Goal: Task Accomplishment & Management: Use online tool/utility

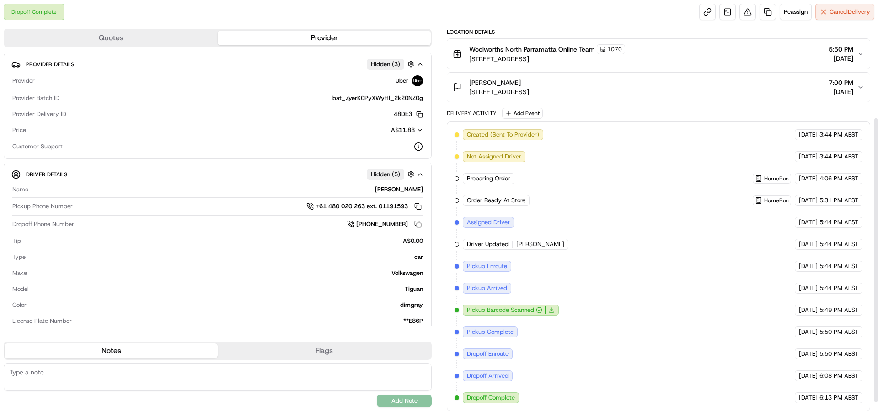
scroll to position [8, 0]
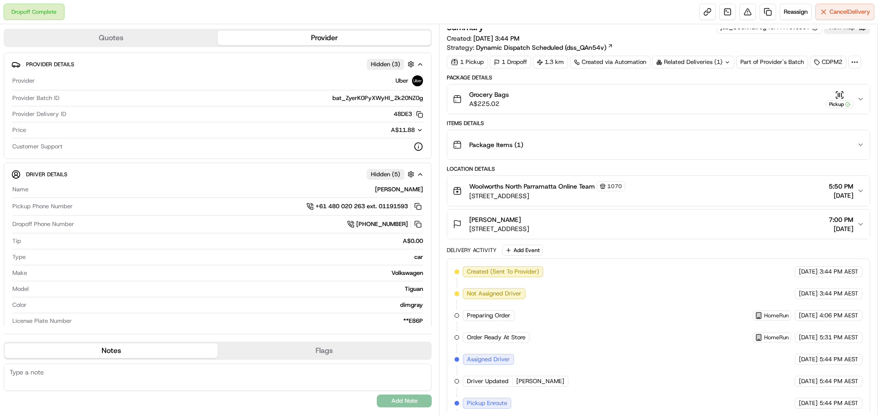
click at [864, 100] on button "Grocery Bags A$225.02 Pickup" at bounding box center [658, 99] width 422 height 29
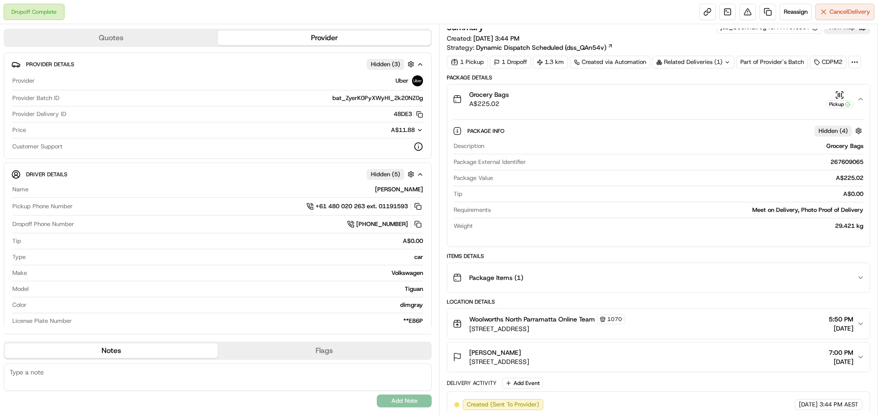
click at [864, 100] on button "Grocery Bags A$225.02 Pickup" at bounding box center [658, 99] width 422 height 29
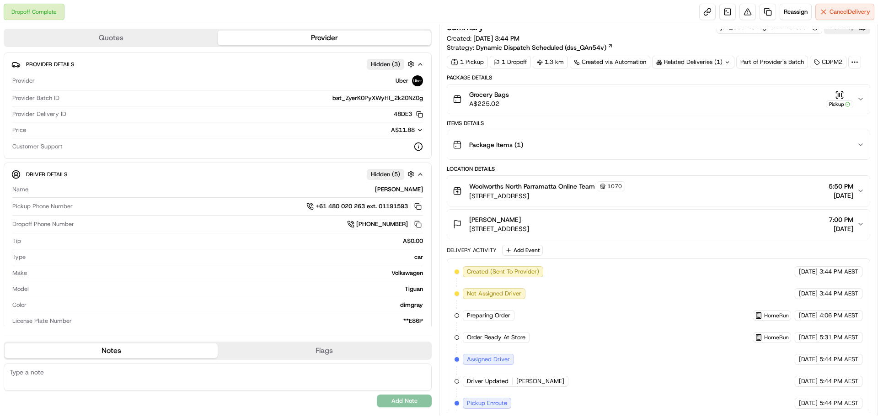
click at [864, 99] on button "Grocery Bags A$225.02 Pickup" at bounding box center [658, 99] width 422 height 29
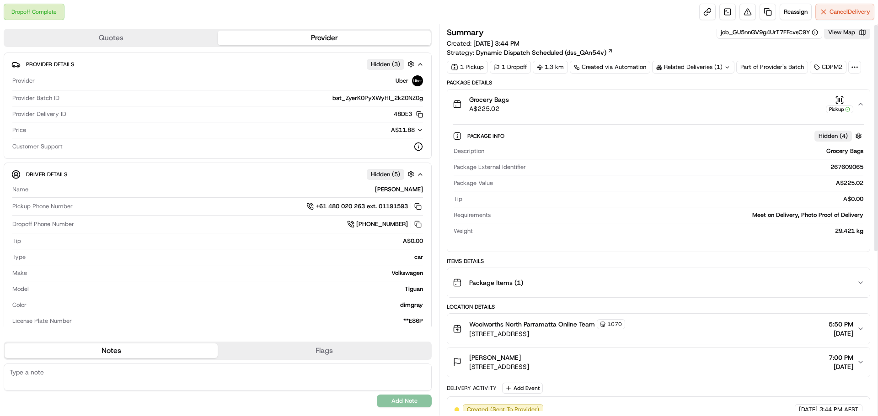
scroll to position [0, 0]
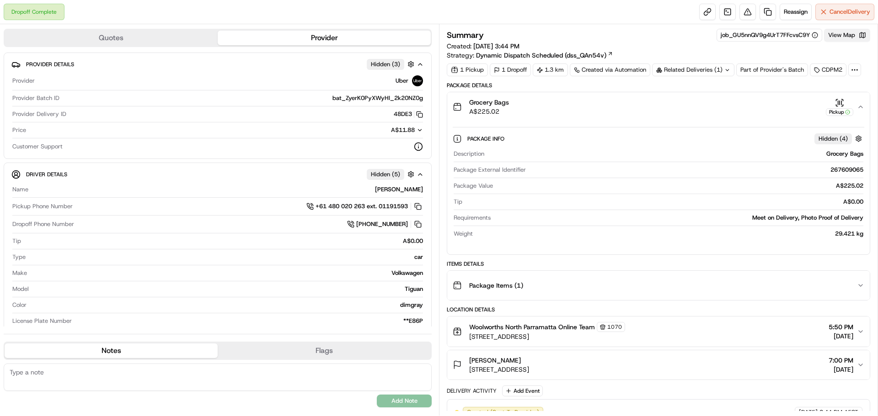
click at [842, 37] on button "View Map" at bounding box center [847, 35] width 46 height 13
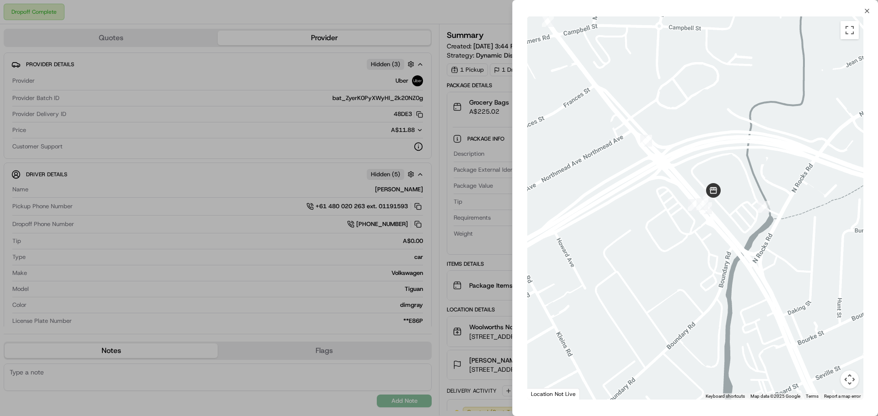
drag, startPoint x: 760, startPoint y: 168, endPoint x: 729, endPoint y: 254, distance: 91.4
click at [729, 254] on div at bounding box center [695, 208] width 336 height 384
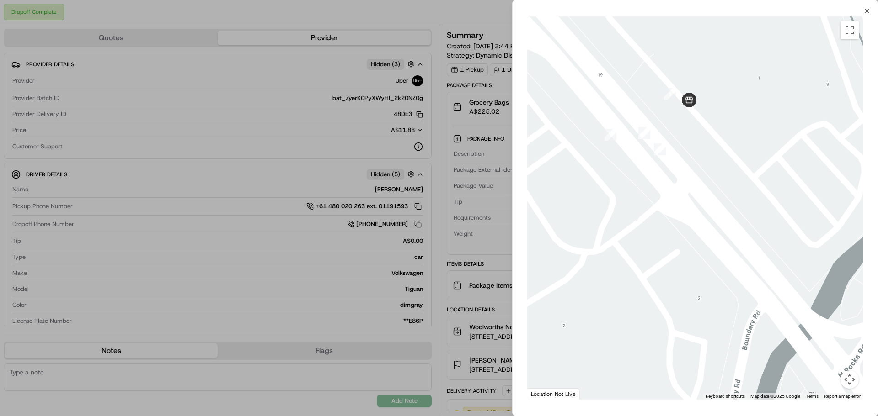
drag, startPoint x: 704, startPoint y: 165, endPoint x: 717, endPoint y: 200, distance: 37.4
click at [717, 200] on div at bounding box center [695, 208] width 336 height 384
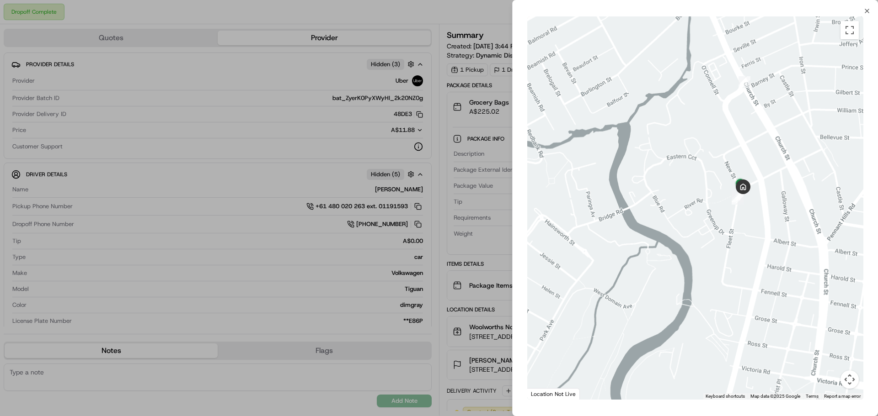
drag, startPoint x: 800, startPoint y: 231, endPoint x: 777, endPoint y: 253, distance: 31.7
click at [777, 253] on div at bounding box center [695, 208] width 336 height 384
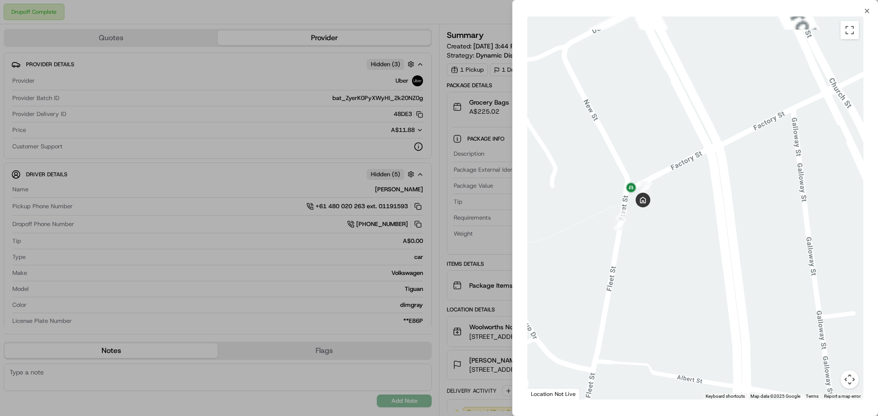
drag, startPoint x: 673, startPoint y: 204, endPoint x: 725, endPoint y: 259, distance: 75.7
click at [725, 259] on div at bounding box center [695, 208] width 336 height 384
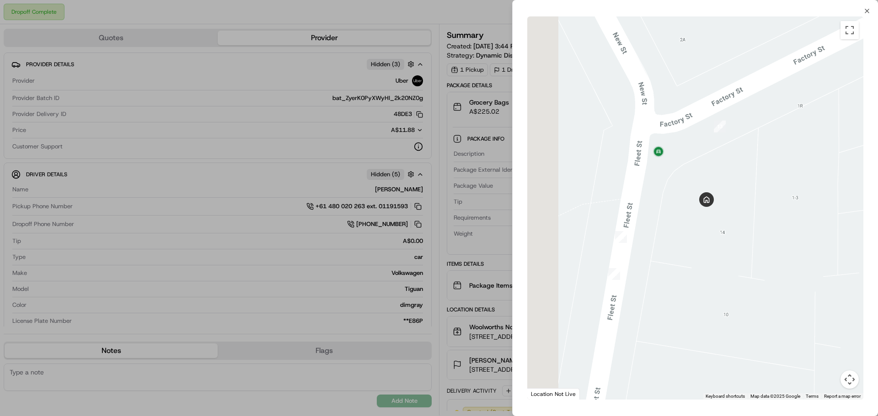
click at [741, 225] on div at bounding box center [695, 208] width 336 height 384
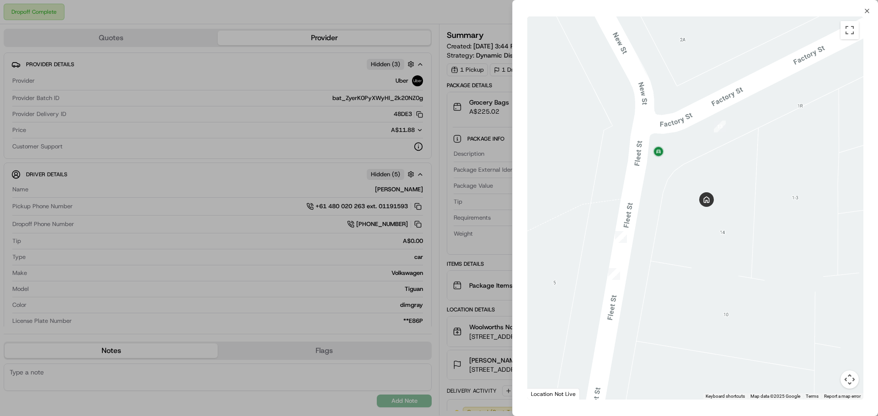
click at [294, 16] on div at bounding box center [439, 208] width 878 height 416
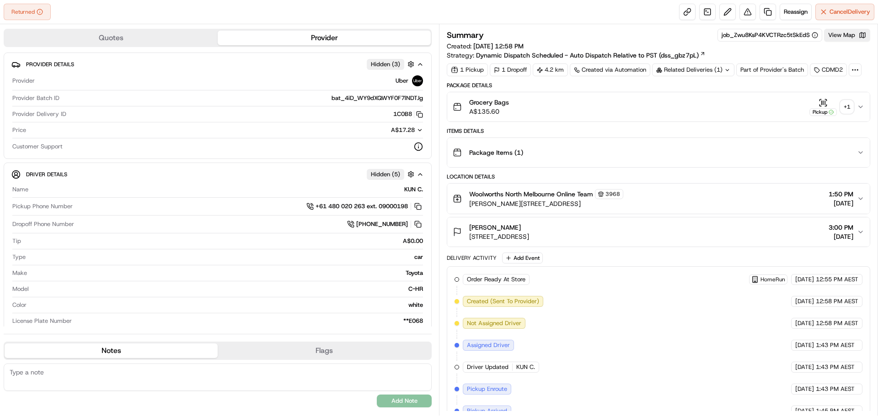
click at [849, 109] on div "+ 1" at bounding box center [846, 107] width 13 height 13
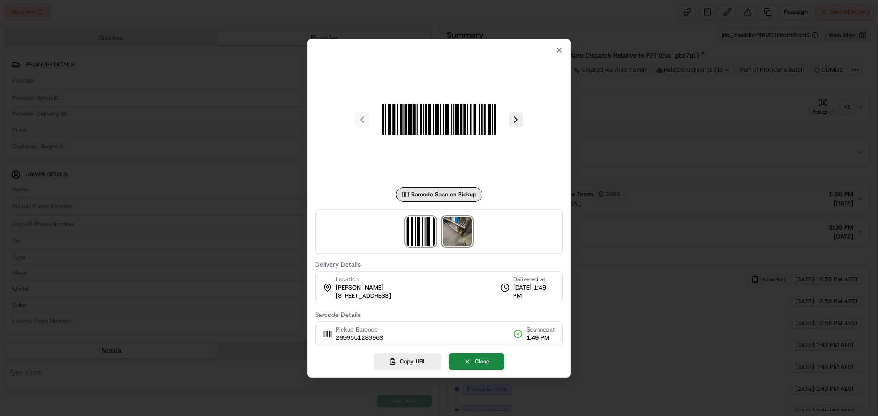
click at [459, 241] on img at bounding box center [457, 231] width 29 height 29
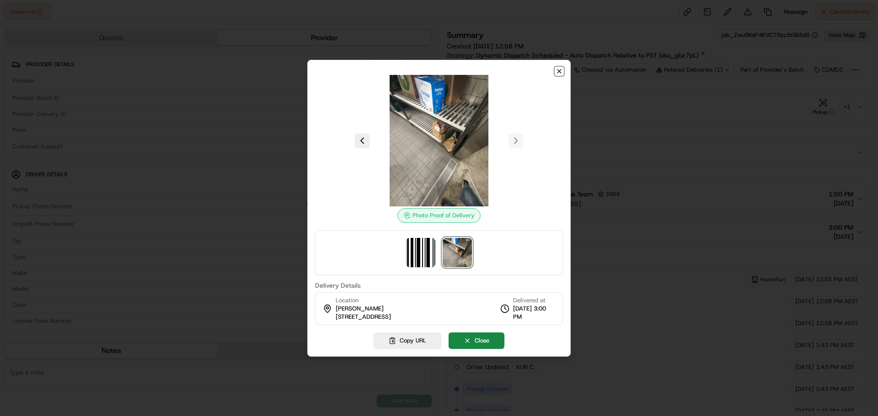
click at [556, 71] on icon "button" at bounding box center [558, 71] width 7 height 7
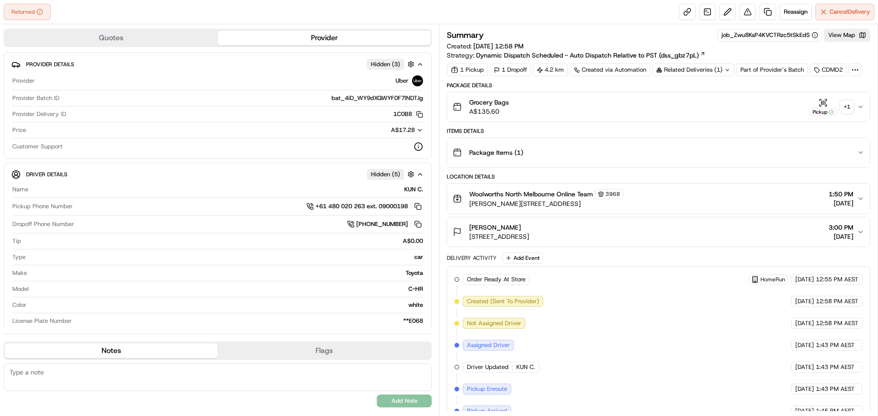
click at [850, 108] on div "+ 1" at bounding box center [846, 107] width 13 height 13
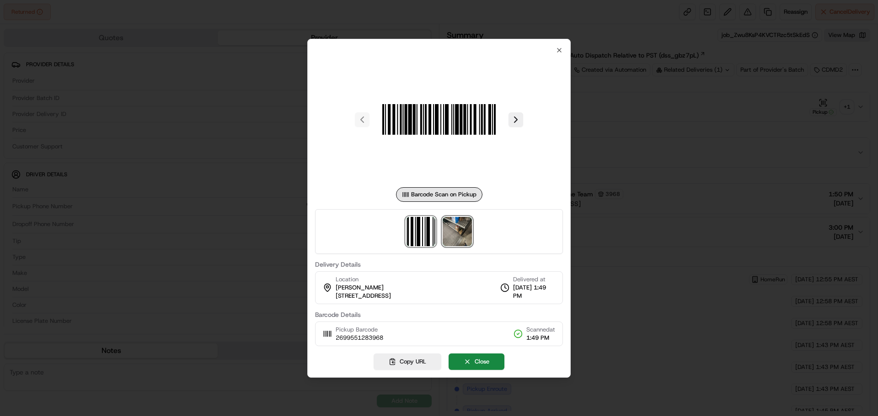
click at [462, 233] on img at bounding box center [457, 231] width 29 height 29
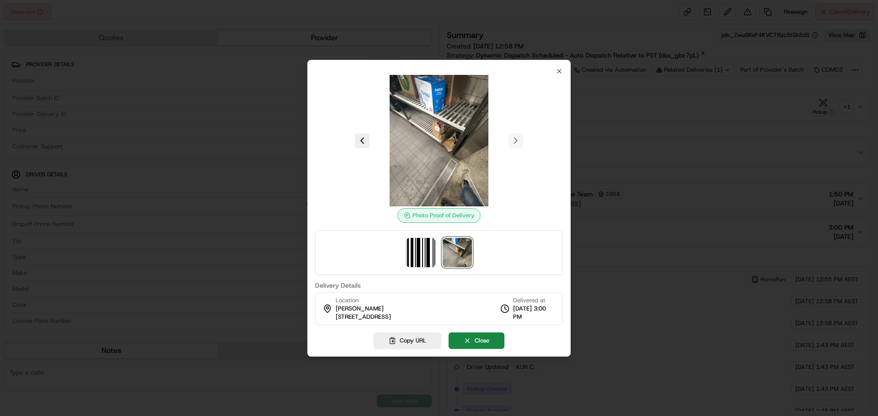
click at [687, 224] on div at bounding box center [439, 208] width 878 height 416
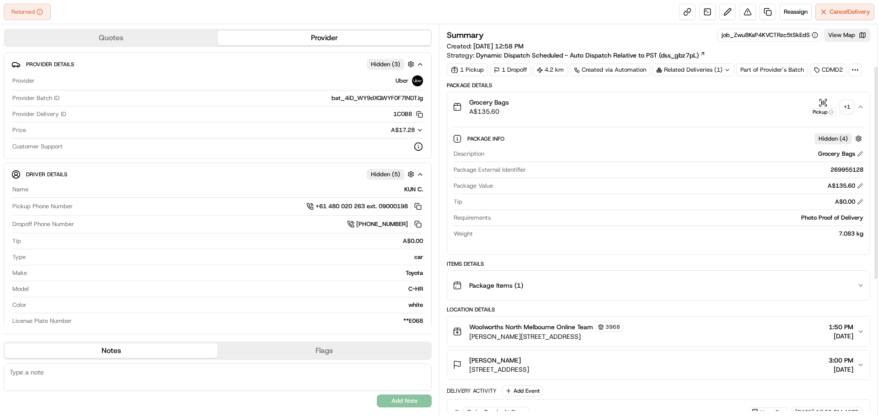
scroll to position [229, 0]
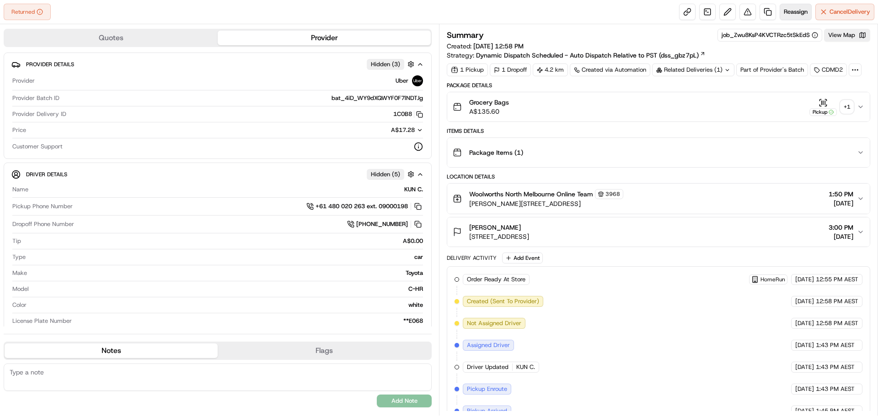
click at [795, 13] on span "Reassign" at bounding box center [796, 12] width 24 height 8
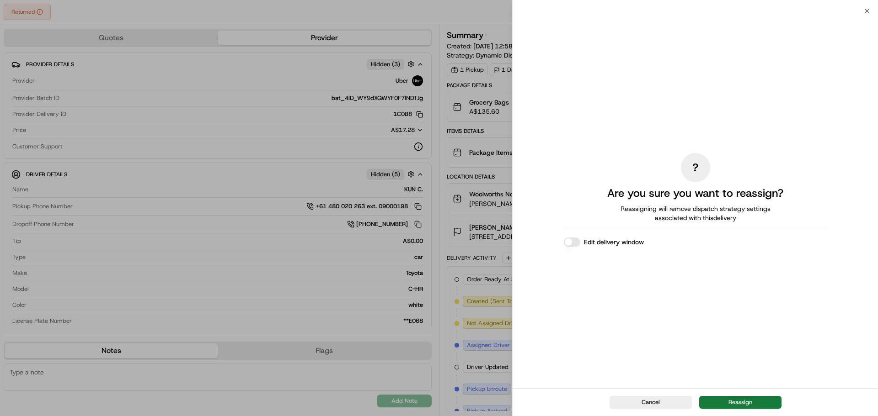
click at [742, 405] on button "Reassign" at bounding box center [740, 402] width 82 height 13
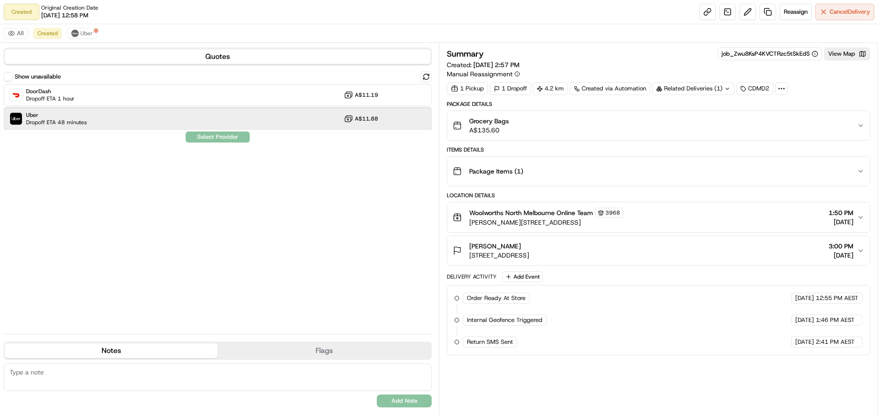
click at [137, 123] on div "Uber Dropoff ETA 48 minutes A$11.88" at bounding box center [218, 119] width 428 height 22
click at [239, 138] on button "Assign Provider" at bounding box center [217, 137] width 65 height 11
